Goal: Task Accomplishment & Management: Use online tool/utility

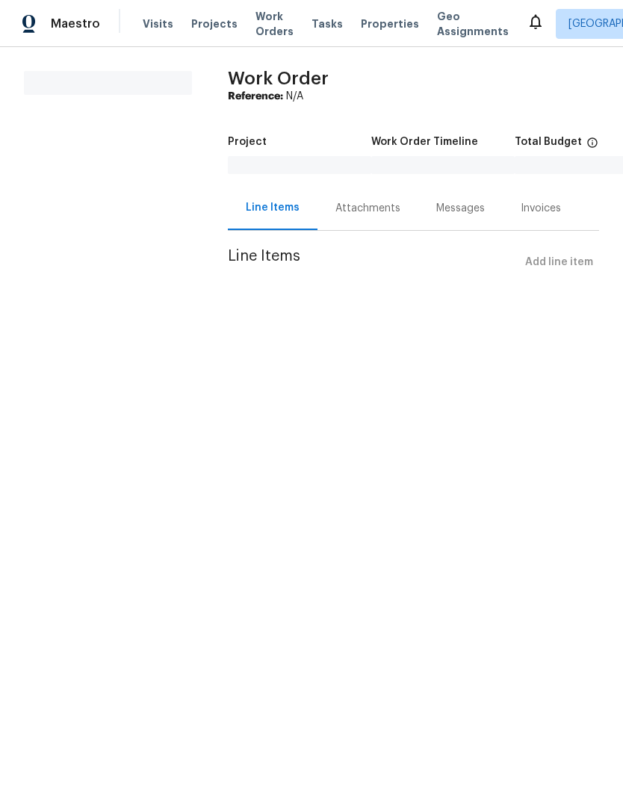
click at [143, 18] on span "Visits" at bounding box center [158, 23] width 31 height 15
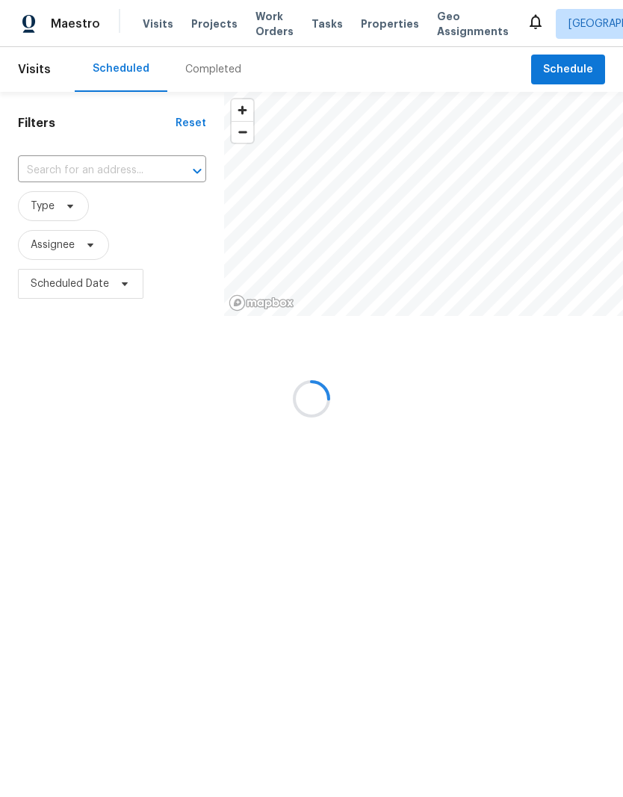
click at [581, 72] on div at bounding box center [311, 398] width 623 height 797
click at [574, 65] on div at bounding box center [311, 398] width 623 height 797
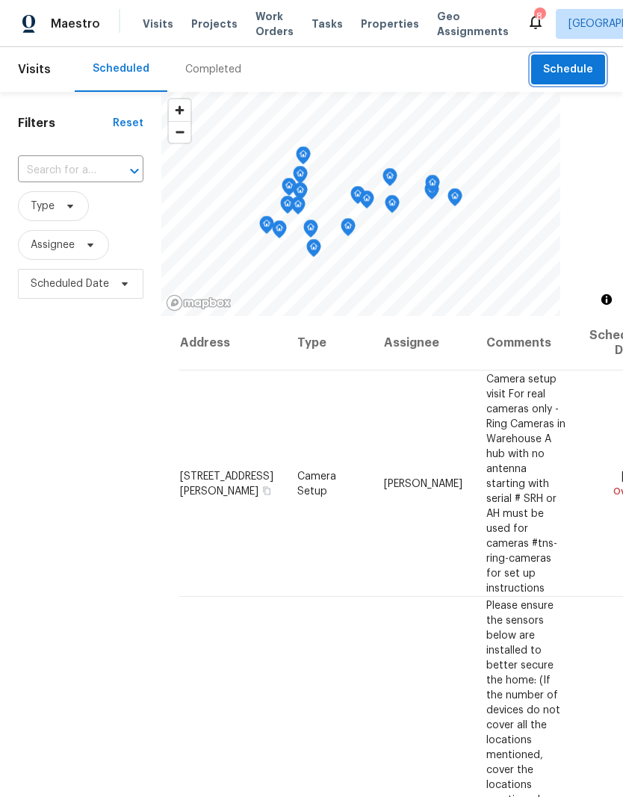
click at [567, 75] on span "Schedule" at bounding box center [568, 69] width 50 height 19
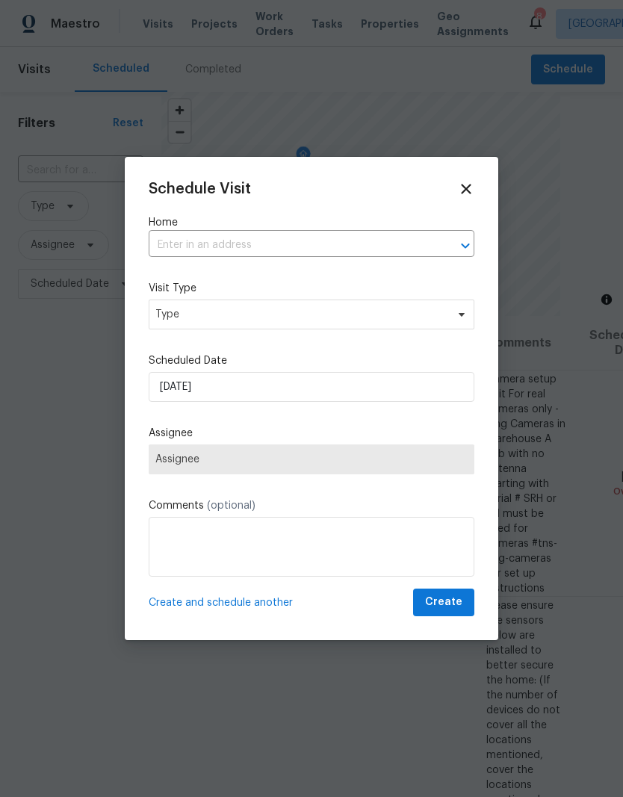
click at [229, 240] on input "text" at bounding box center [291, 245] width 284 height 23
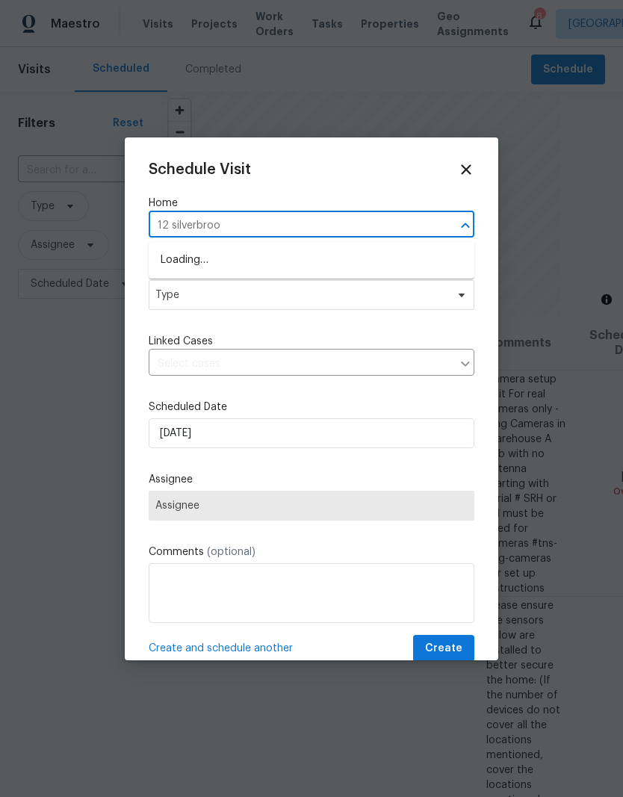
type input "12 silverbrook"
click at [315, 271] on li "[STREET_ADDRESS]" at bounding box center [312, 260] width 326 height 25
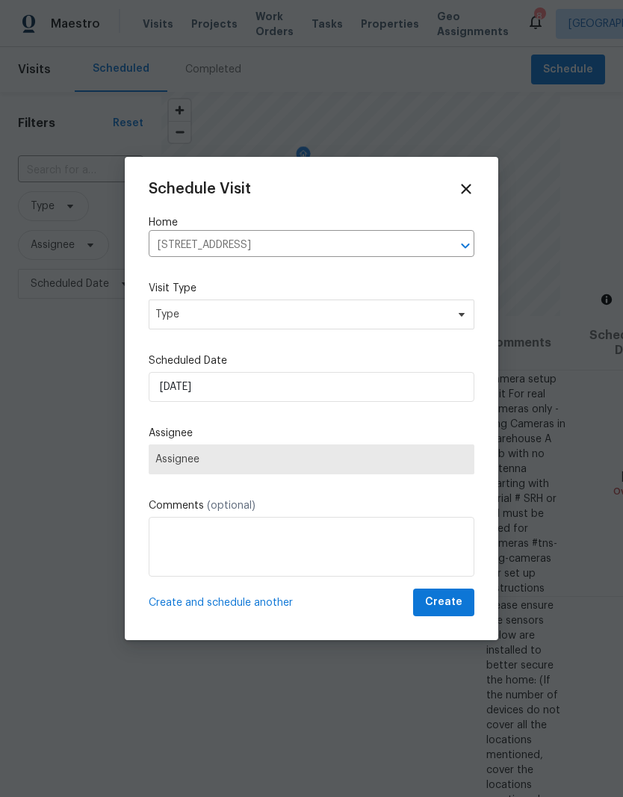
click at [288, 296] on label "Visit Type" at bounding box center [312, 288] width 326 height 15
click at [308, 320] on div "Schedule Visit Home [STREET_ADDRESS] ​ Visit Type Type Scheduled Date [DATE] As…" at bounding box center [312, 398] width 326 height 435
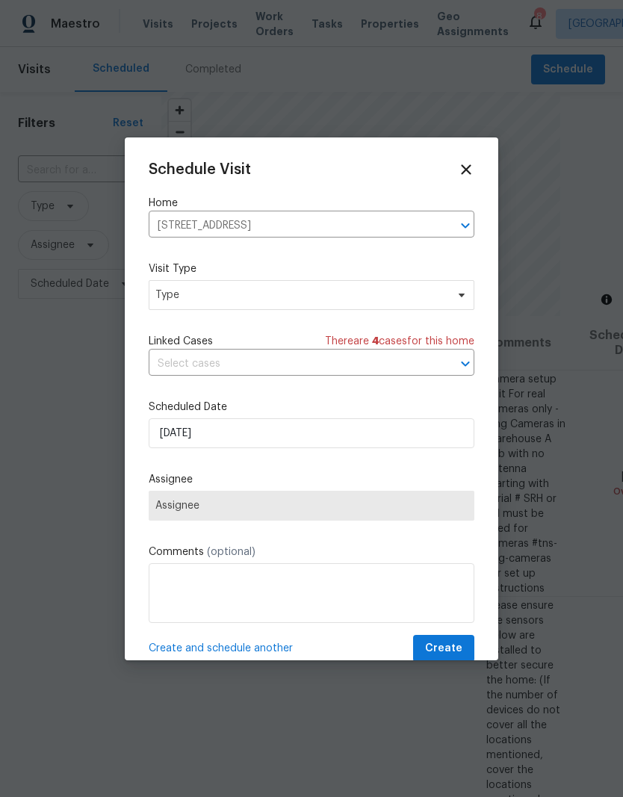
click at [240, 509] on span "Assignee" at bounding box center [311, 506] width 312 height 12
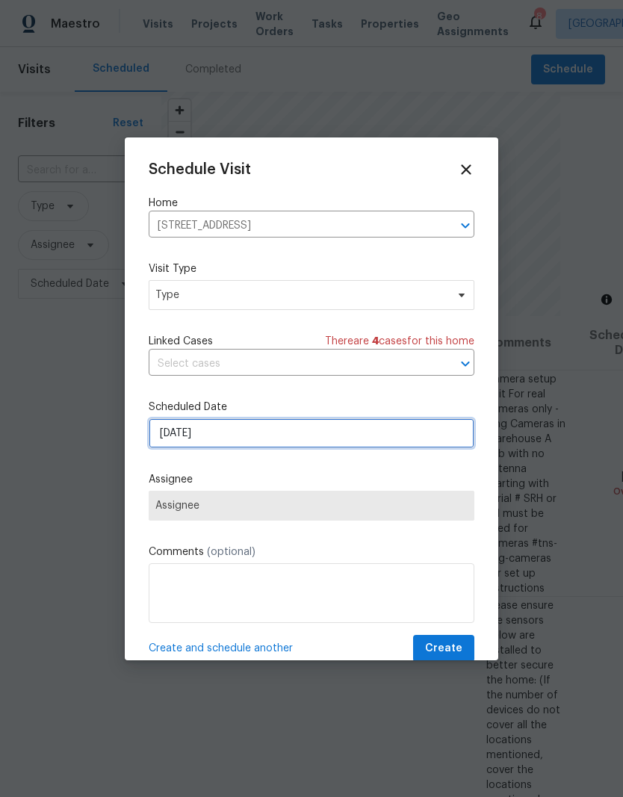
click at [248, 432] on input "[DATE]" at bounding box center [312, 433] width 326 height 30
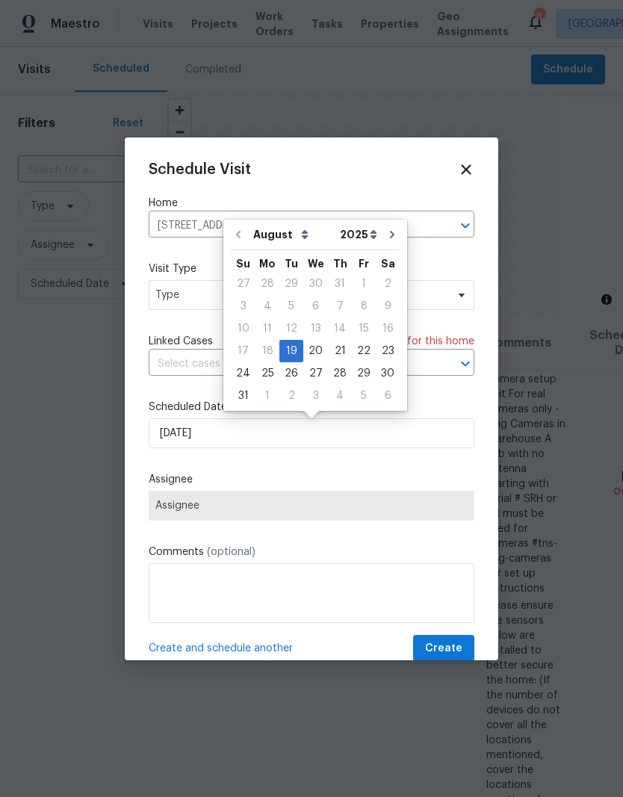
click at [349, 469] on div "Schedule Visit Home [STREET_ADDRESS] ​ Visit Type Type Linked Cases There are 4…" at bounding box center [312, 411] width 326 height 501
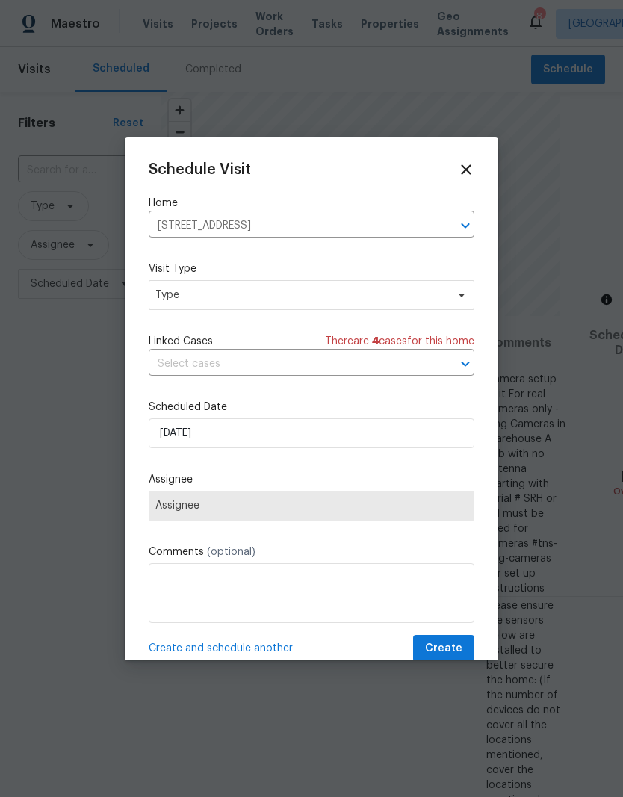
click at [254, 509] on span "Assignee" at bounding box center [311, 506] width 312 height 12
click at [197, 294] on span "Type" at bounding box center [300, 295] width 290 height 15
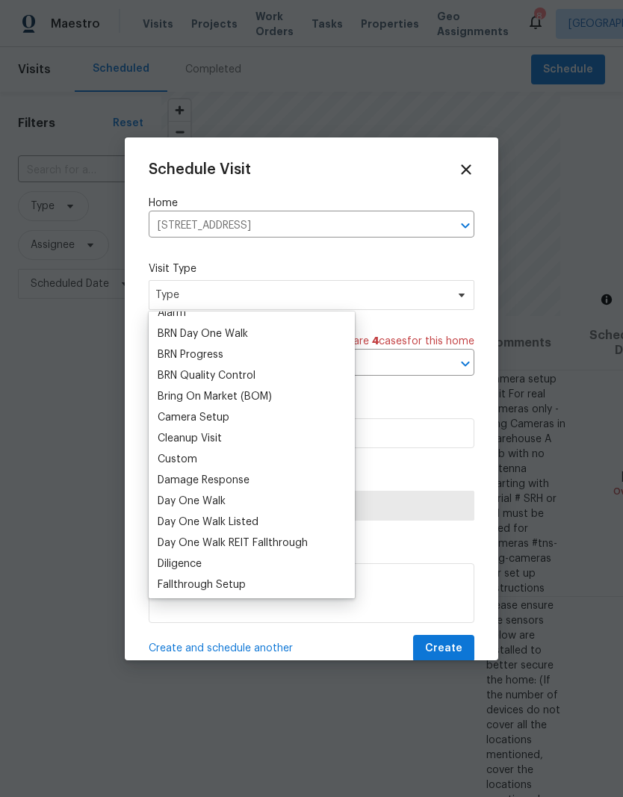
scroll to position [103, 0]
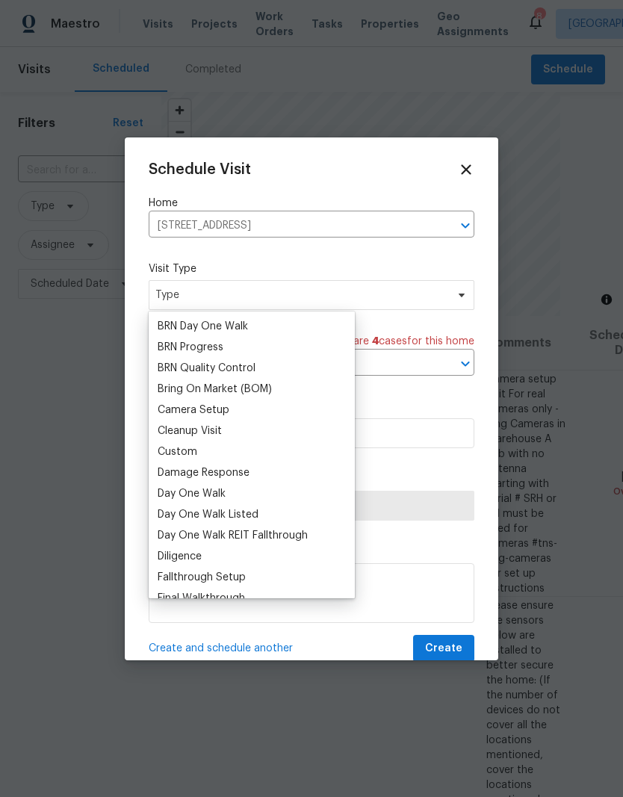
click at [195, 456] on div "Custom" at bounding box center [178, 451] width 40 height 15
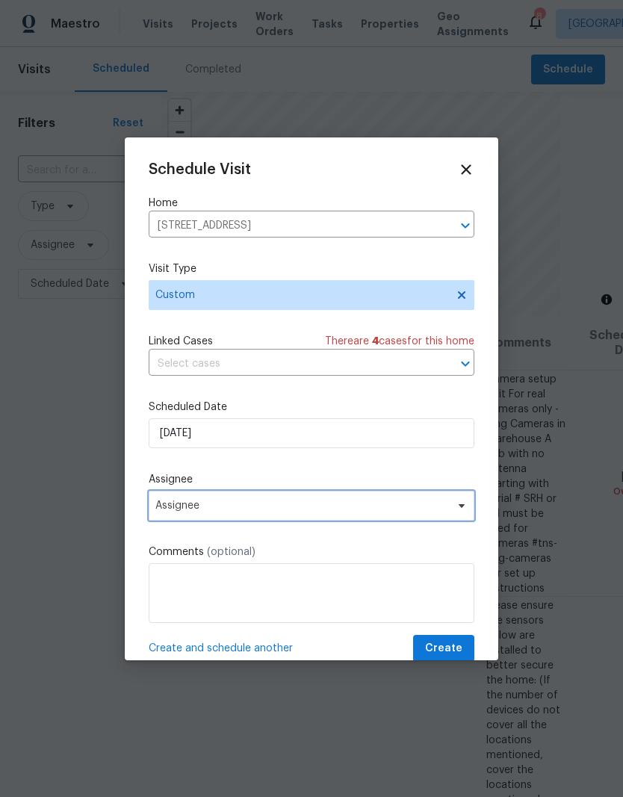
click at [246, 509] on span "Assignee" at bounding box center [301, 506] width 293 height 12
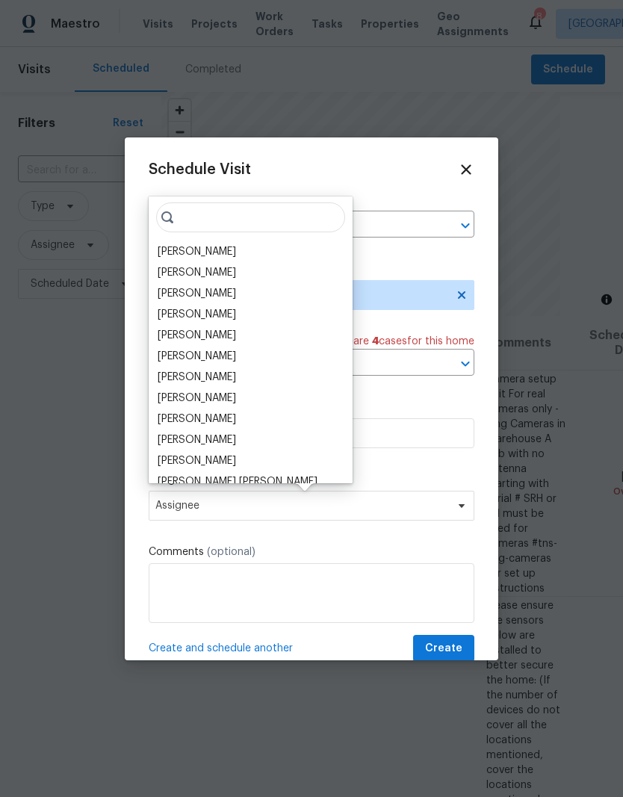
click at [200, 253] on div "[PERSON_NAME]" at bounding box center [197, 251] width 78 height 15
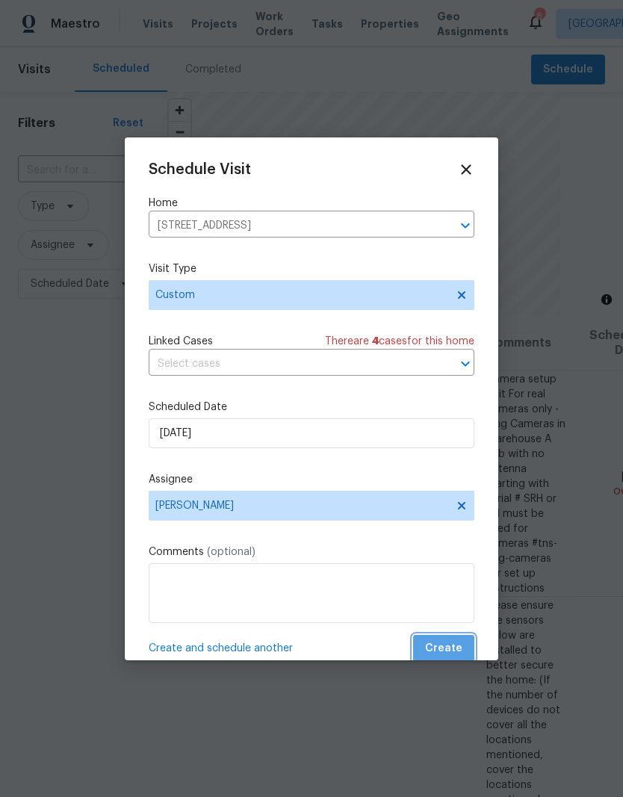
click at [454, 656] on span "Create" at bounding box center [443, 648] width 37 height 19
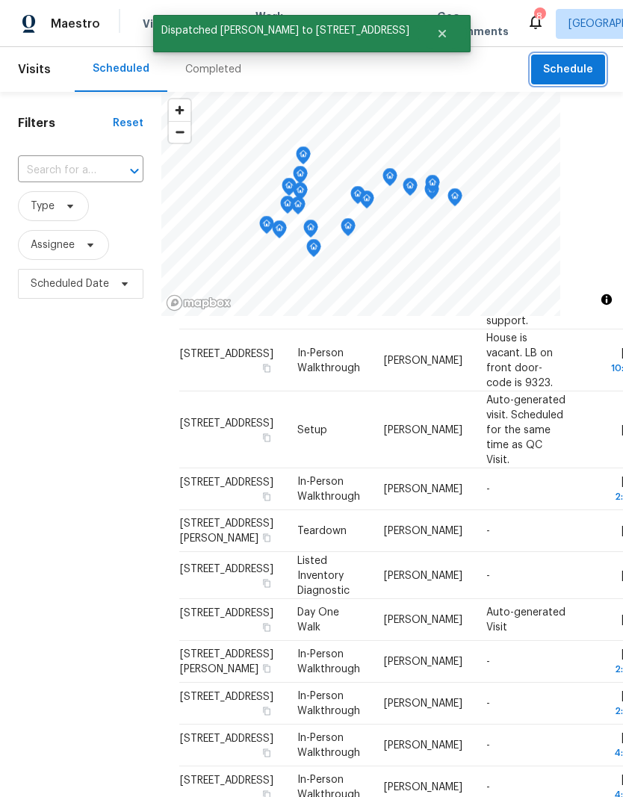
scroll to position [1251, 0]
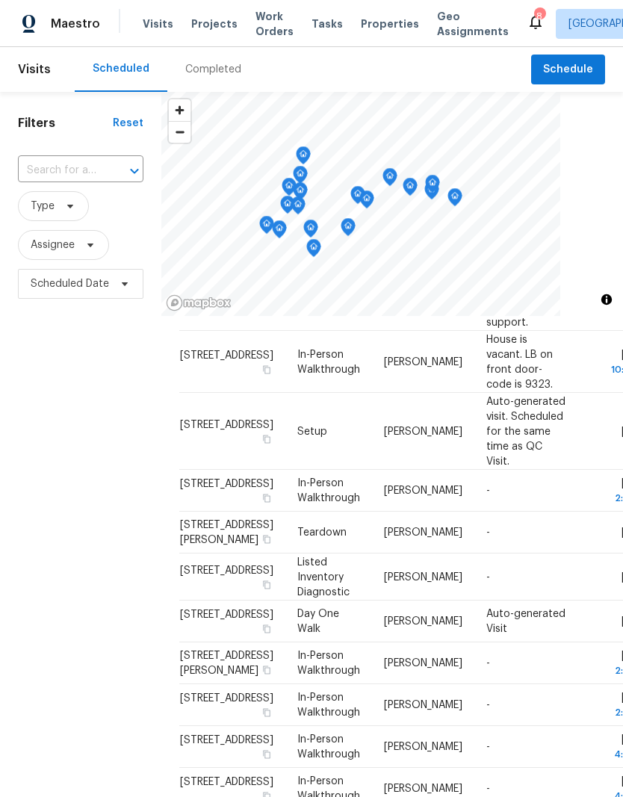
click at [200, 28] on span "Projects" at bounding box center [214, 23] width 46 height 15
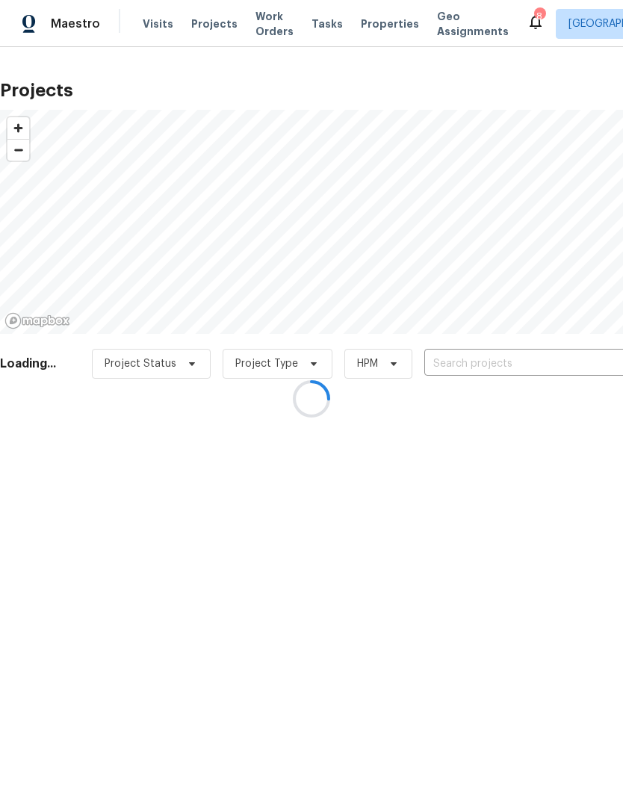
click at [478, 373] on div at bounding box center [311, 398] width 623 height 797
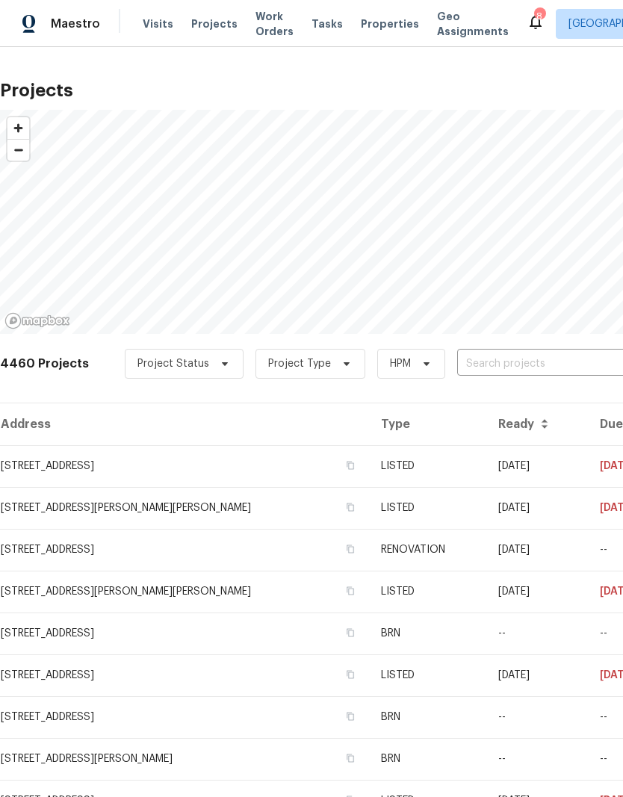
click at [510, 361] on input "text" at bounding box center [542, 363] width 171 height 23
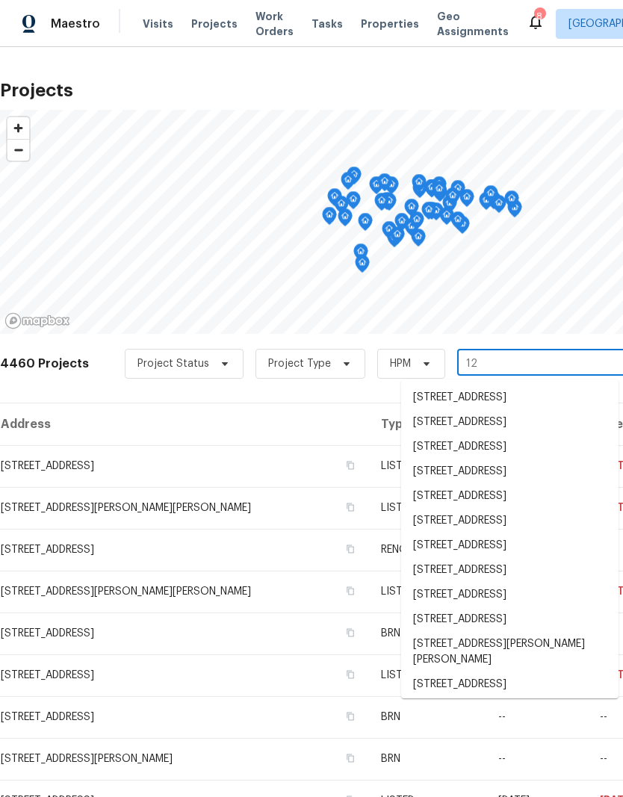
click at [503, 353] on input "12" at bounding box center [542, 363] width 171 height 23
click at [488, 365] on input "12" at bounding box center [542, 363] width 171 height 23
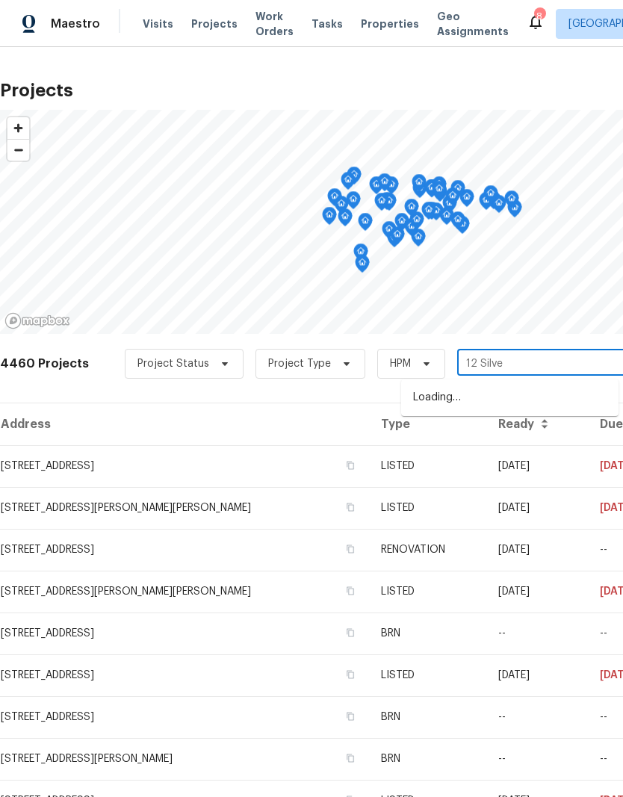
type input "12 Silver"
click at [526, 398] on li "[STREET_ADDRESS]" at bounding box center [509, 397] width 217 height 25
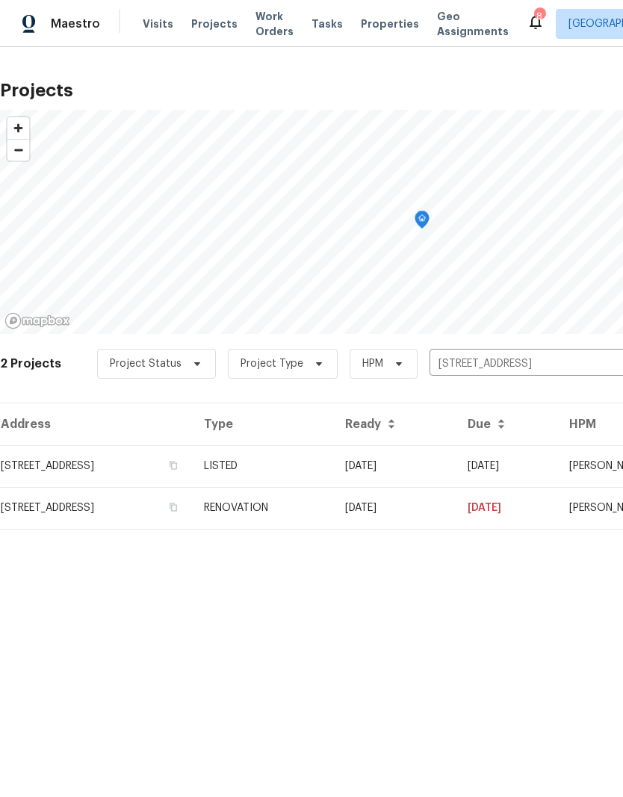
click at [178, 509] on td "[STREET_ADDRESS]" at bounding box center [96, 508] width 192 height 42
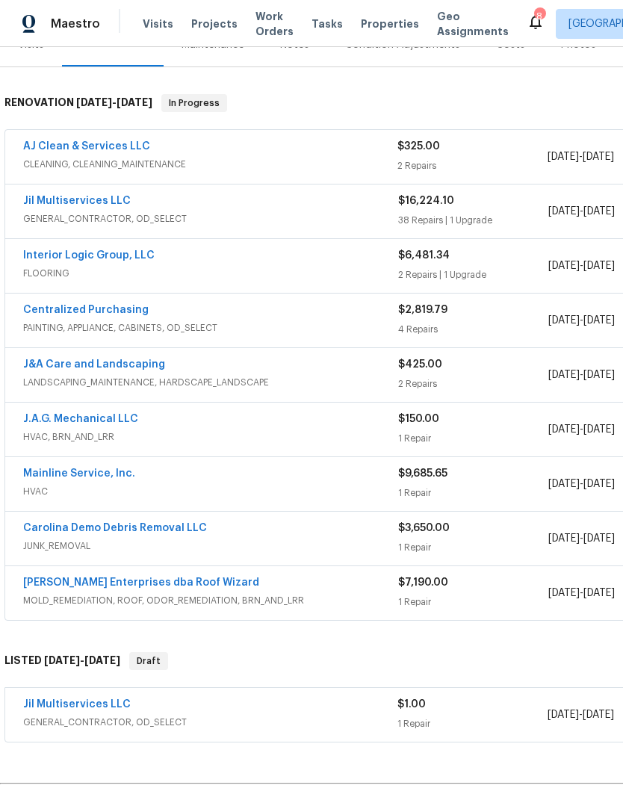
scroll to position [205, 0]
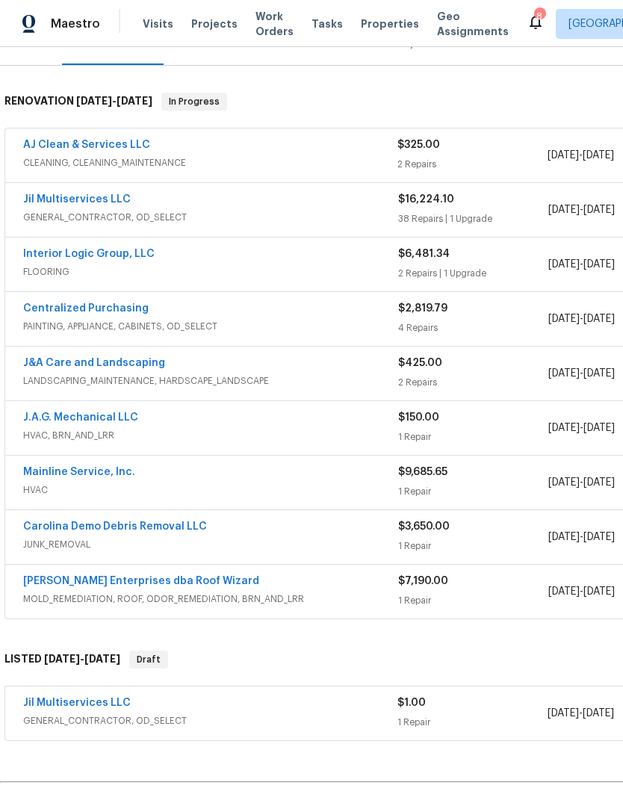
click at [131, 585] on link "[PERSON_NAME] Enterprises dba Roof Wizard" at bounding box center [141, 581] width 236 height 10
